Goal: Information Seeking & Learning: Check status

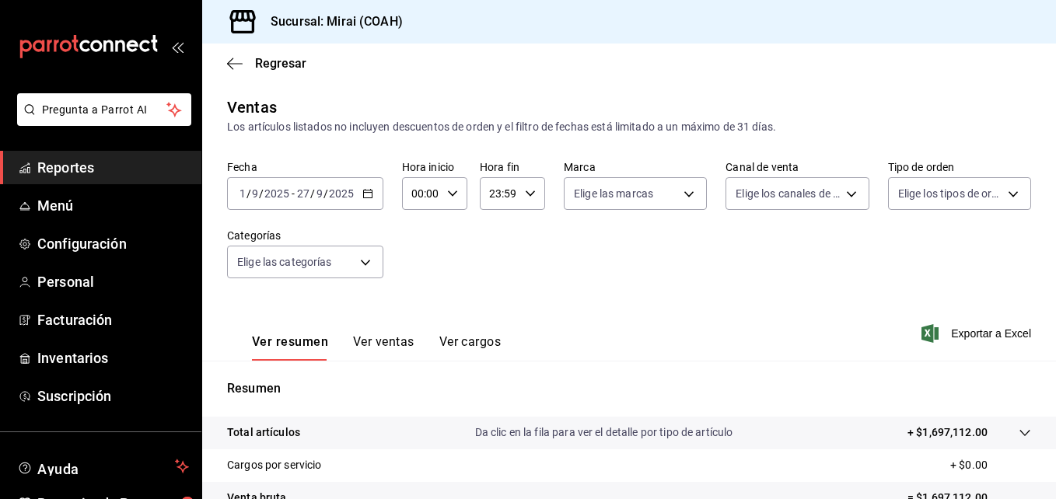
scroll to position [246, 0]
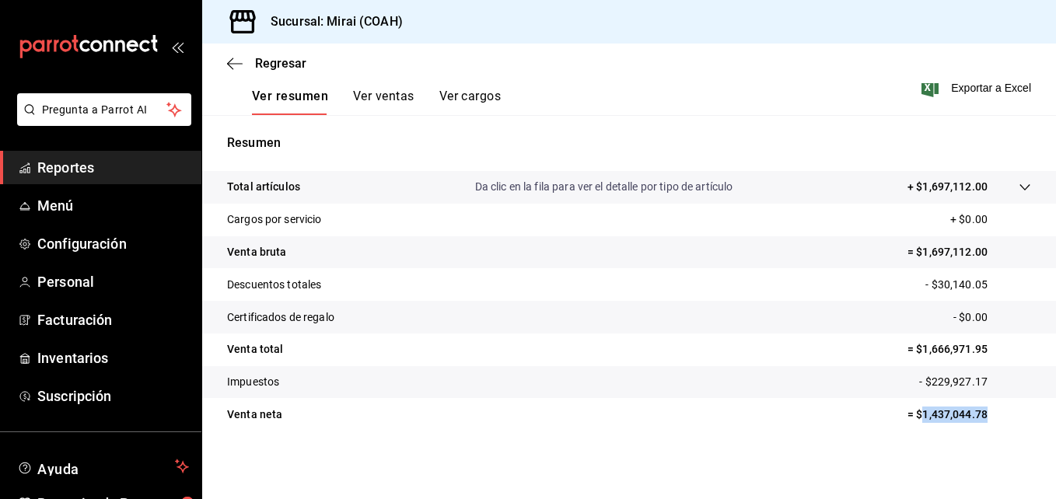
click at [135, 172] on span "Reportes" at bounding box center [113, 167] width 152 height 21
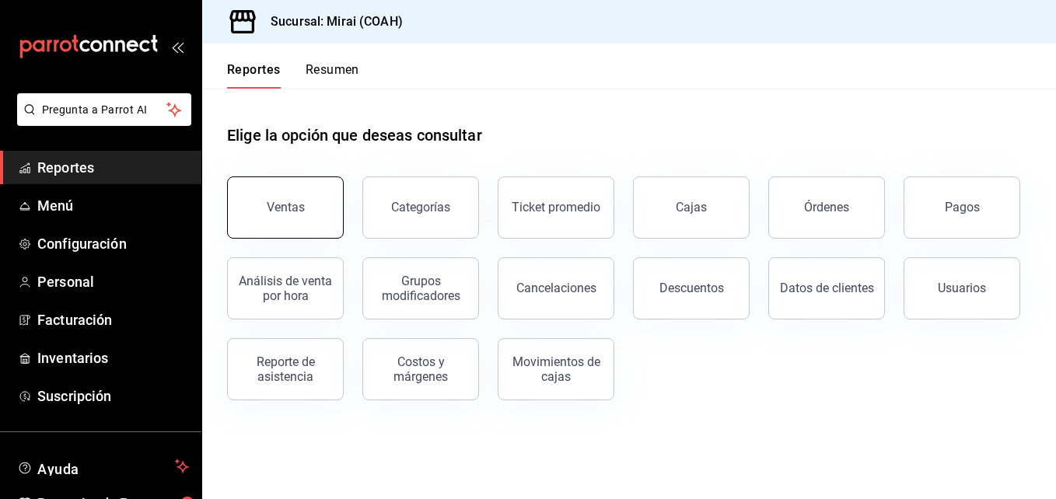
click at [280, 212] on div "Ventas" at bounding box center [286, 207] width 38 height 15
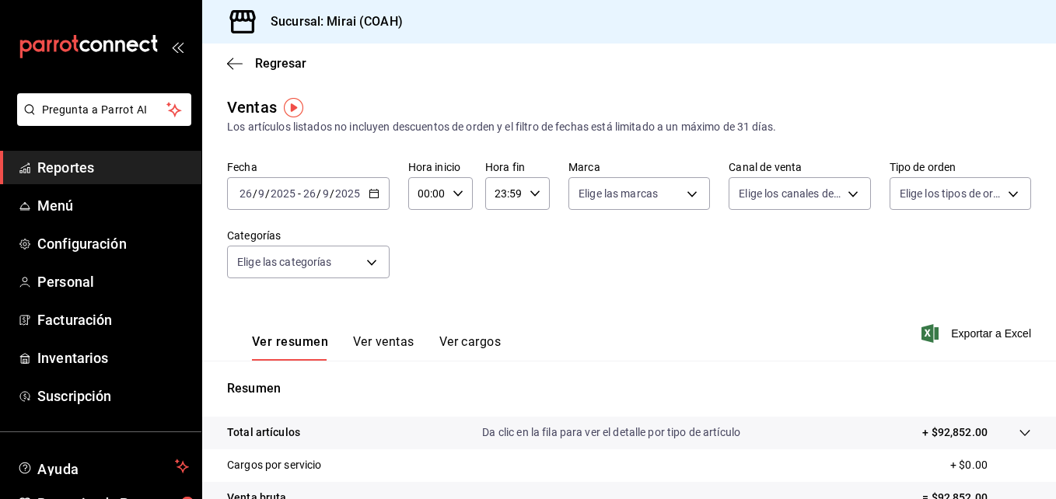
click at [368, 199] on div "[DATE] [DATE] - [DATE] [DATE]" at bounding box center [308, 193] width 163 height 33
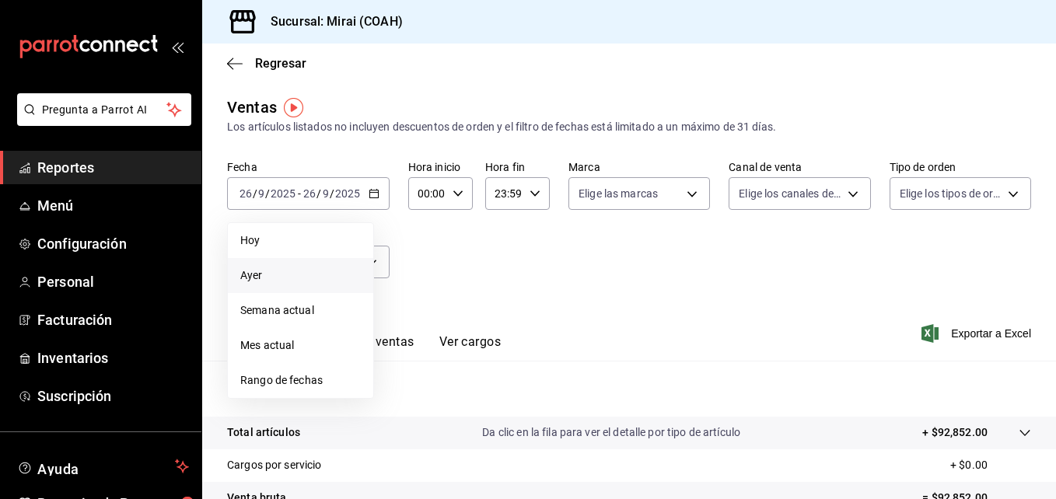
click at [275, 283] on span "Ayer" at bounding box center [300, 276] width 121 height 16
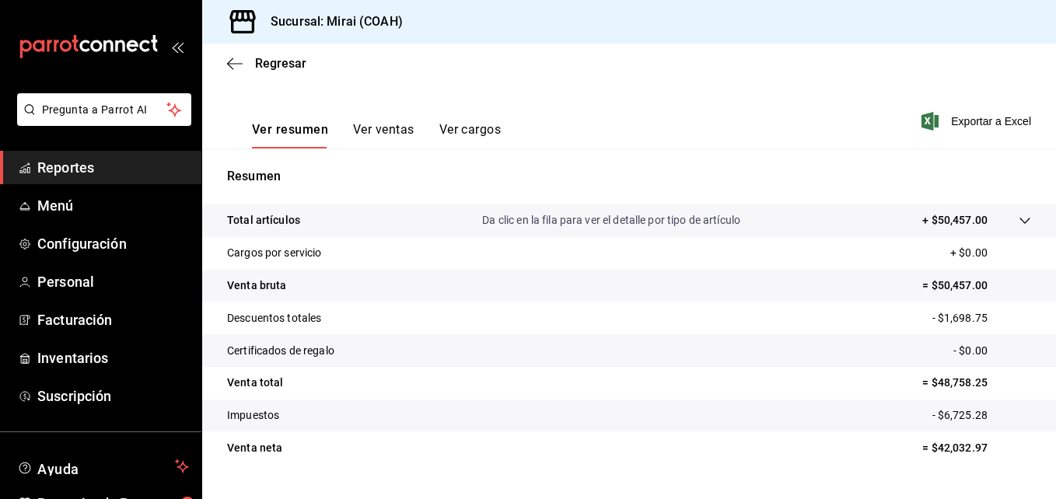
scroll to position [246, 0]
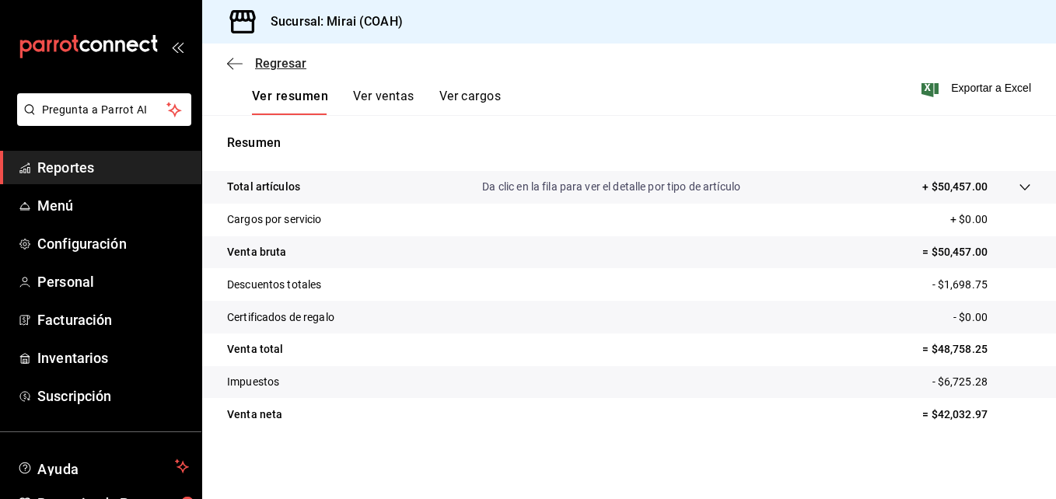
click at [238, 64] on icon "button" at bounding box center [235, 63] width 16 height 1
